Goal: Navigation & Orientation: Understand site structure

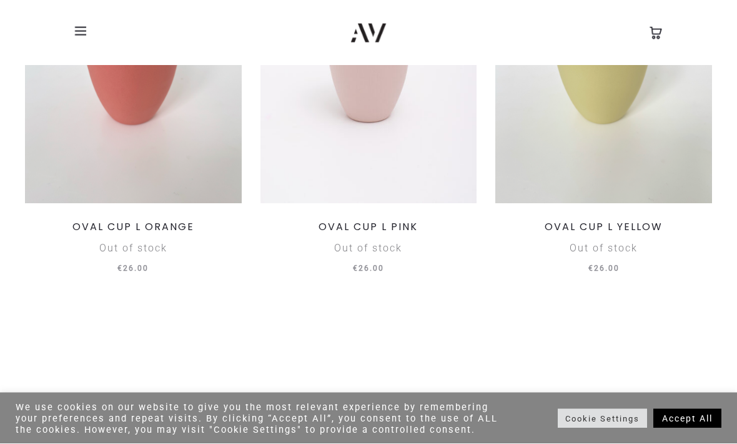
scroll to position [3778, 0]
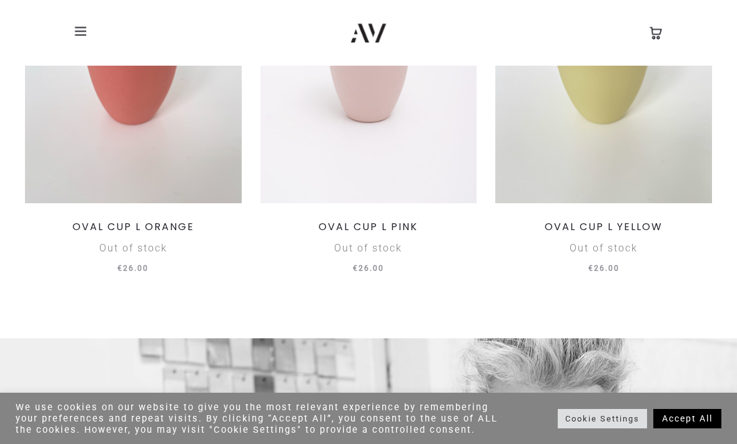
click at [86, 33] on span at bounding box center [84, 31] width 19 height 19
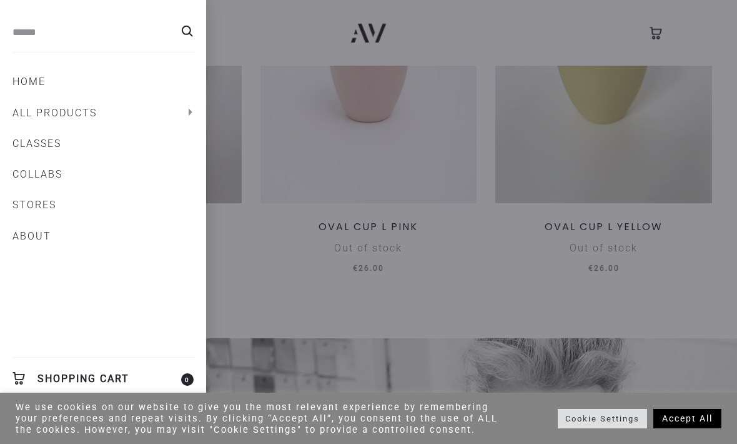
click at [80, 112] on link "All products" at bounding box center [102, 112] width 181 height 21
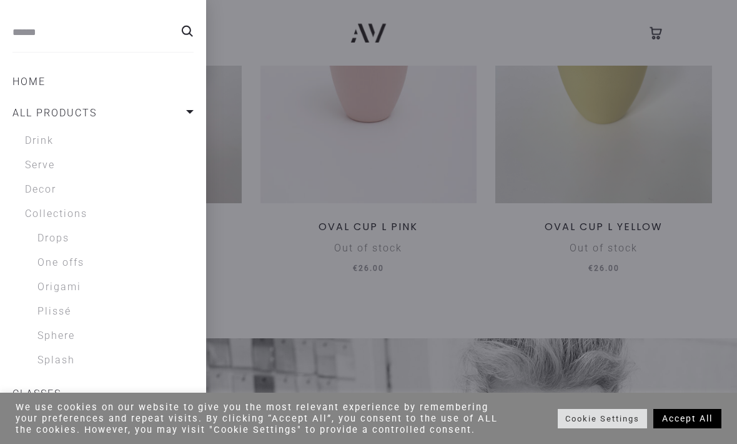
click at [46, 141] on link "Drink" at bounding box center [109, 140] width 169 height 15
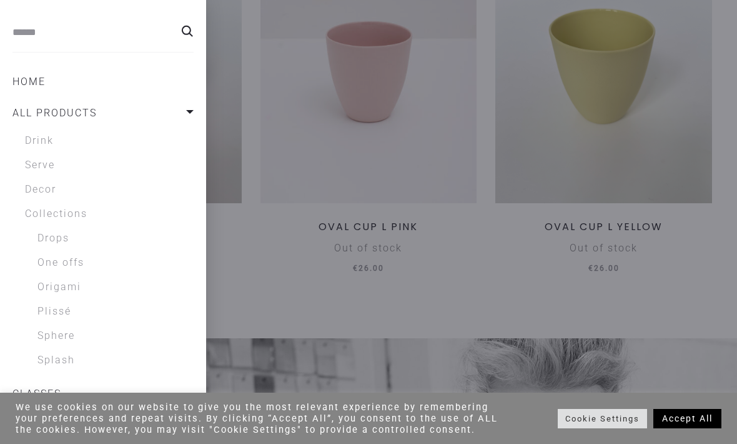
click at [52, 167] on link "Serve" at bounding box center [109, 164] width 169 height 15
click at [59, 188] on link "Decor" at bounding box center [109, 189] width 169 height 15
click at [90, 210] on link "Collections" at bounding box center [109, 213] width 169 height 15
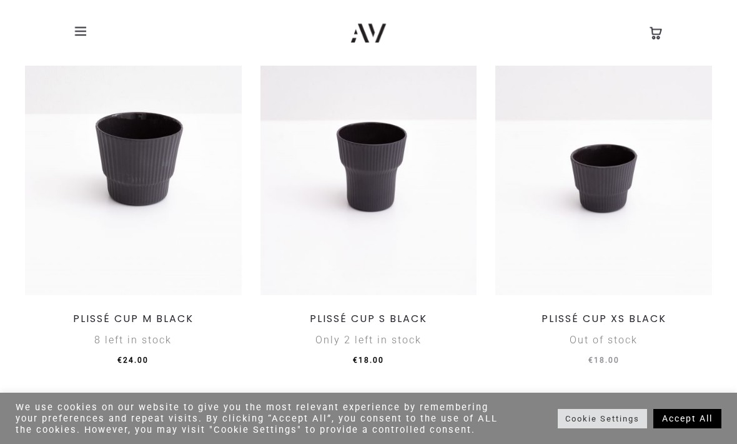
scroll to position [2194, 0]
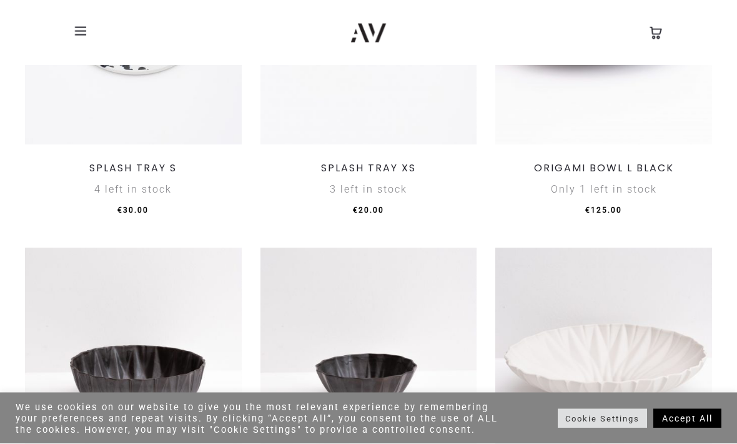
scroll to position [1260, 0]
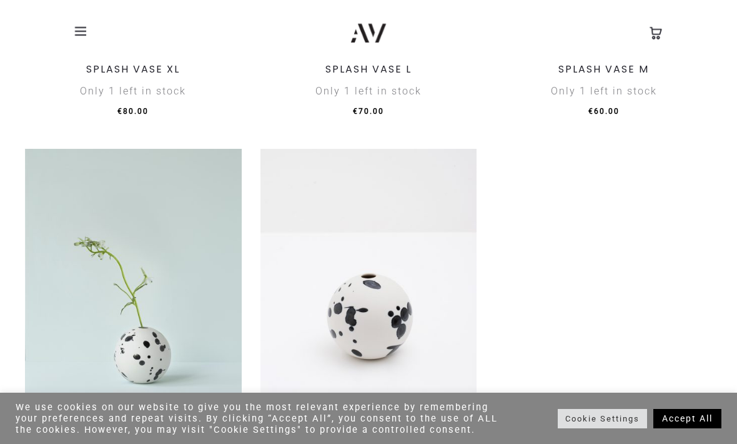
scroll to position [2096, 0]
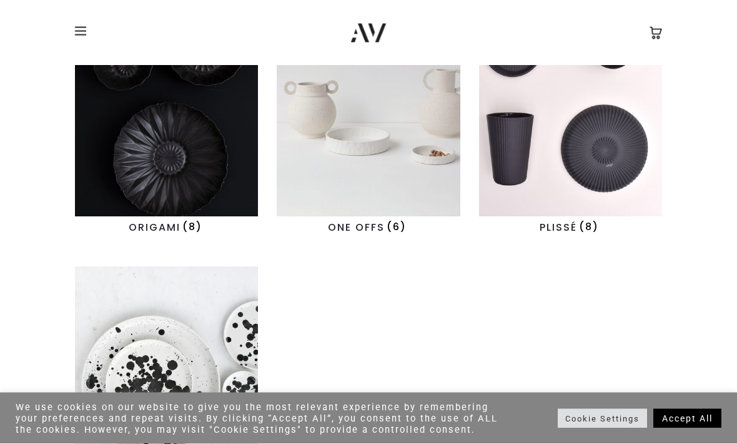
scroll to position [387, 0]
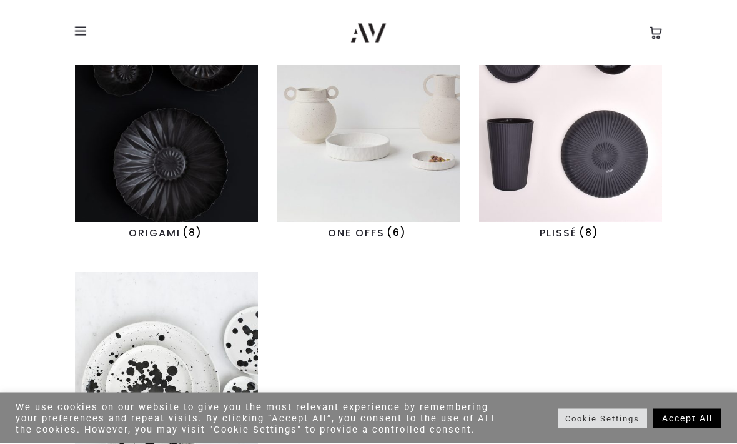
click at [196, 155] on img "Visit product category ORIGAMI" at bounding box center [166, 113] width 183 height 219
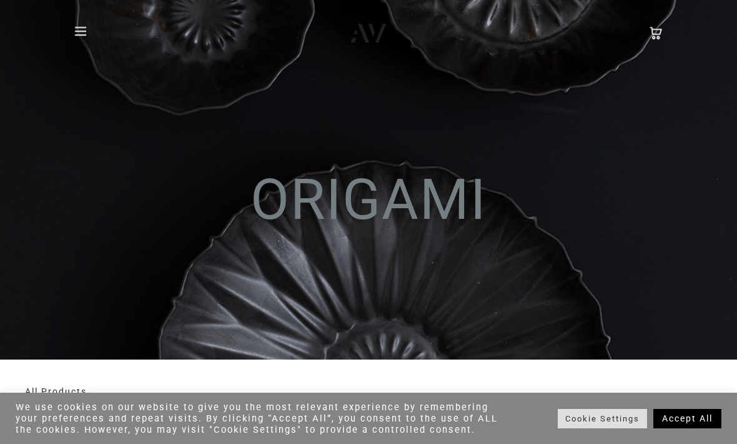
click at [167, 231] on h1 "ORIGAMI" at bounding box center [368, 211] width 687 height 78
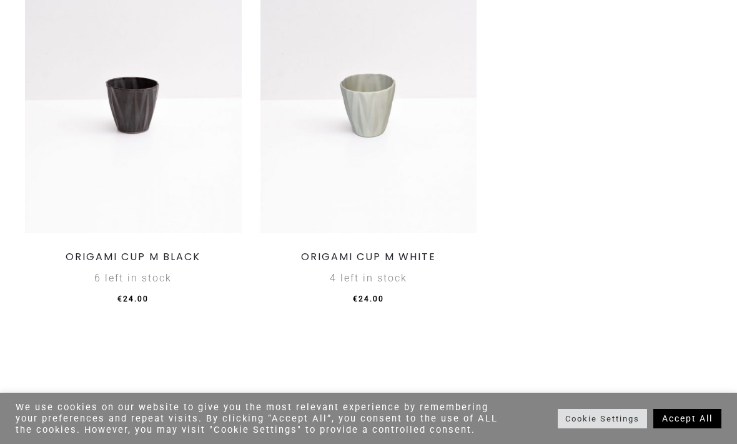
scroll to position [1281, 0]
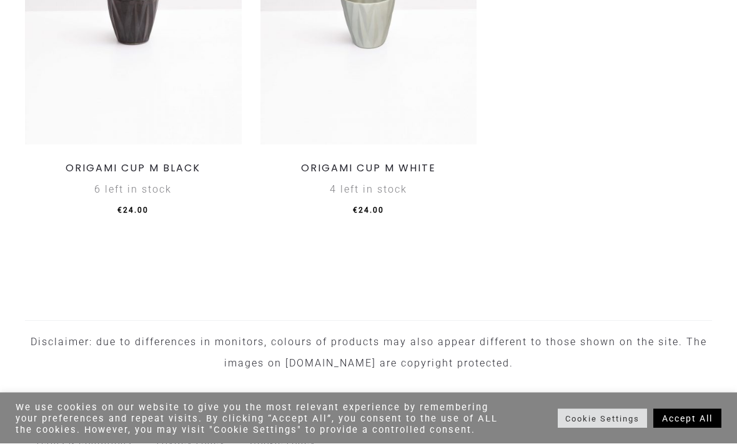
click at [705, 428] on link "Accept All" at bounding box center [688, 418] width 68 height 19
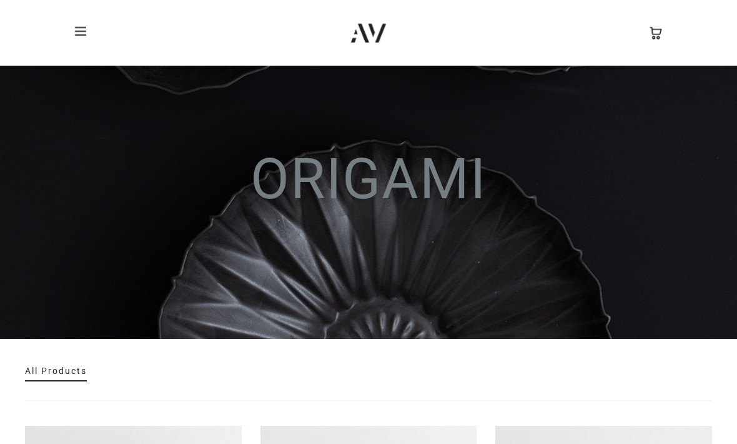
scroll to position [0, 0]
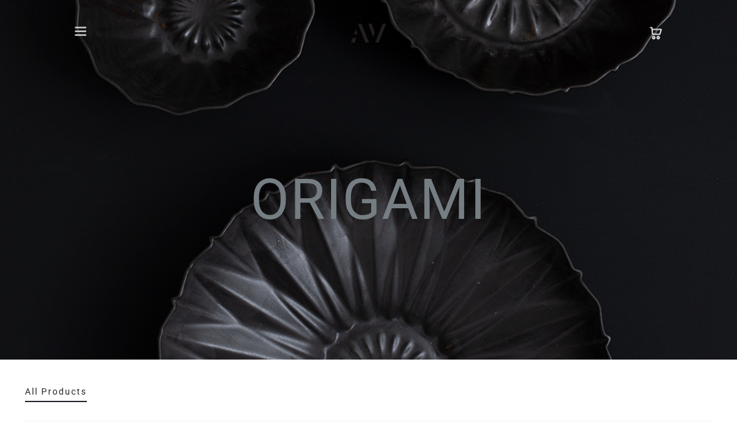
click at [77, 32] on span at bounding box center [84, 31] width 19 height 19
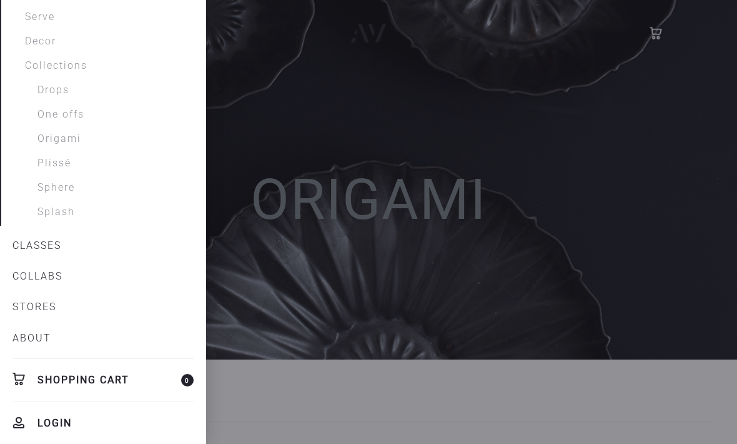
scroll to position [147, 0]
click at [46, 337] on link "ABOUT" at bounding box center [102, 338] width 181 height 21
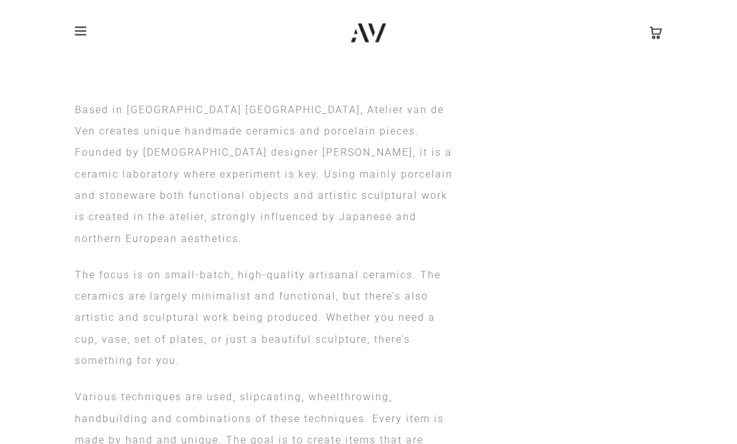
scroll to position [678, 0]
